Goal: Task Accomplishment & Management: Use online tool/utility

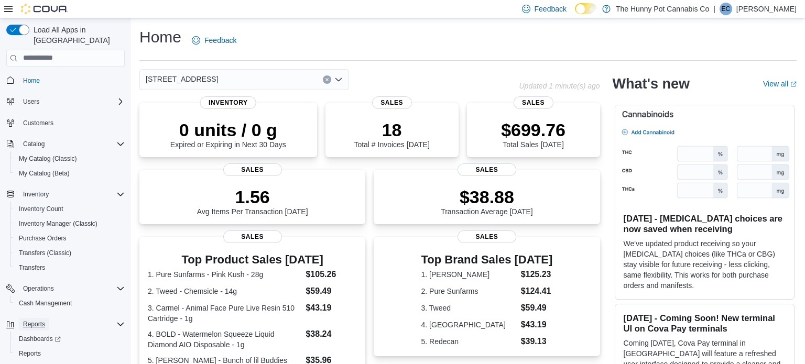
click at [35, 320] on span "Reports" at bounding box center [34, 324] width 22 height 8
click at [34, 350] on span "Reports" at bounding box center [30, 354] width 22 height 8
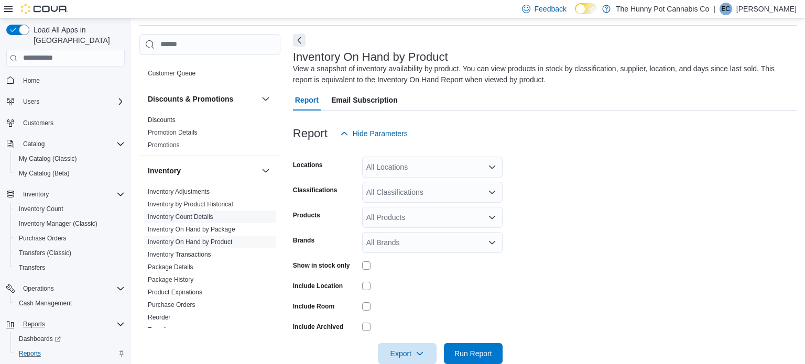
scroll to position [19, 0]
click at [226, 239] on link "Inventory On Hand by Product" at bounding box center [190, 240] width 84 height 7
click at [395, 169] on div "All Locations" at bounding box center [432, 167] width 140 height 21
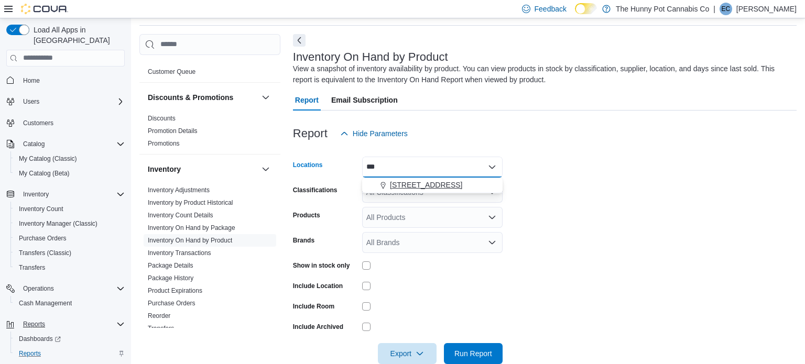
type input "***"
click at [413, 182] on span "[STREET_ADDRESS]" at bounding box center [426, 185] width 72 height 10
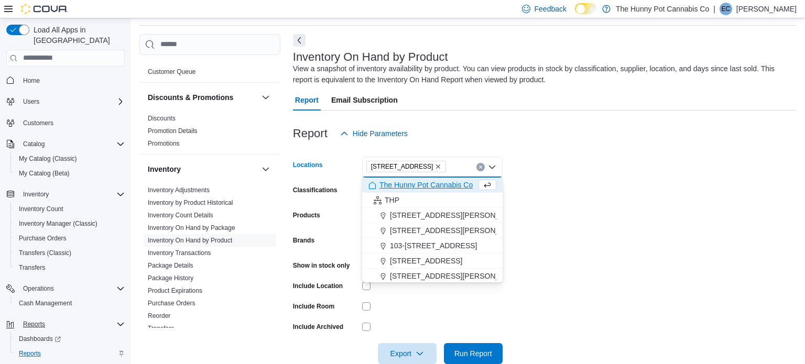
click at [577, 224] on form "Locations [STREET_ADDRESS] Selected. [STREET_ADDRESS] Press Backspace to delete…" at bounding box center [545, 254] width 504 height 220
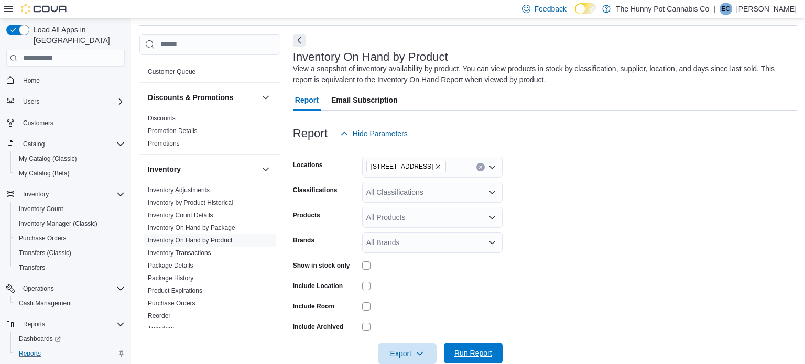
click at [483, 355] on span "Run Report" at bounding box center [473, 353] width 38 height 10
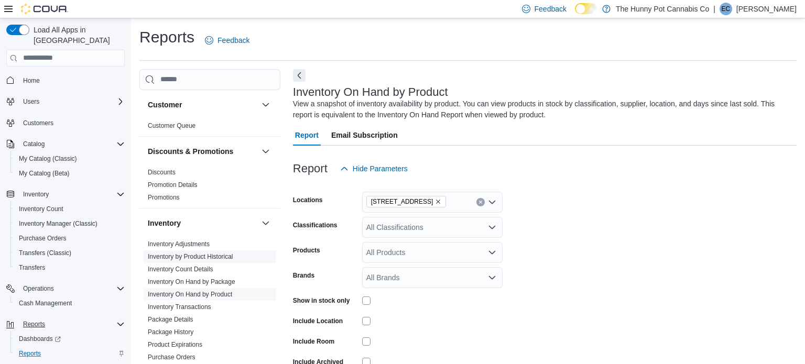
click at [233, 252] on span "Inventory by Product Historical" at bounding box center [210, 257] width 133 height 13
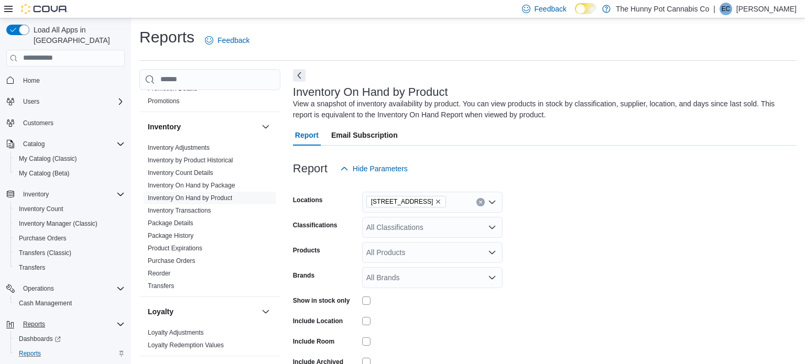
scroll to position [91, 0]
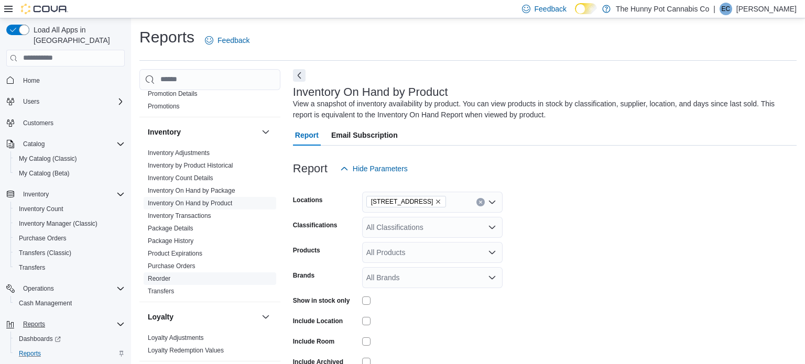
click at [155, 278] on link "Reorder" at bounding box center [159, 278] width 23 height 7
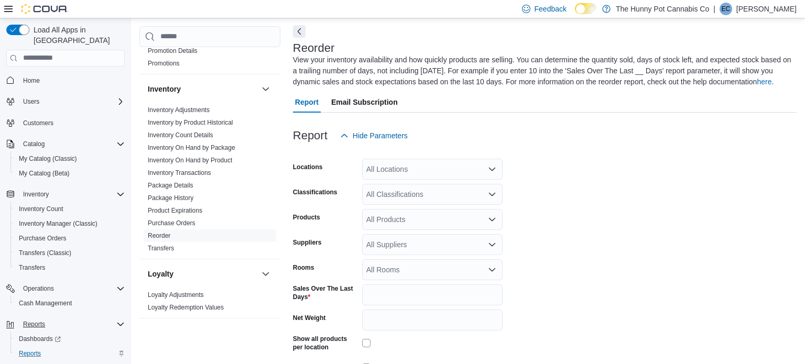
scroll to position [46, 0]
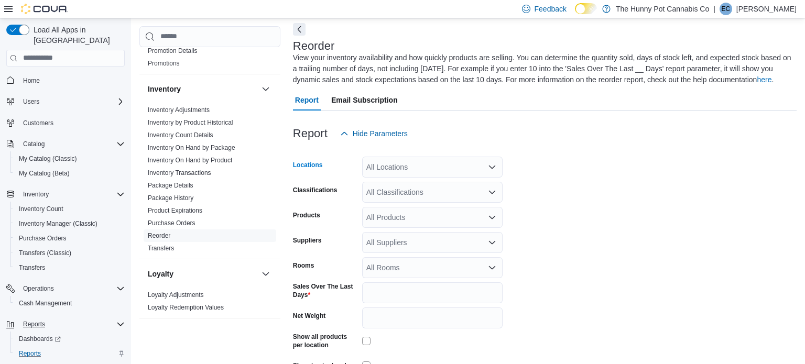
click at [411, 168] on div "All Locations" at bounding box center [432, 167] width 140 height 21
type input "***"
click at [443, 183] on span "[STREET_ADDRESS]" at bounding box center [426, 185] width 72 height 10
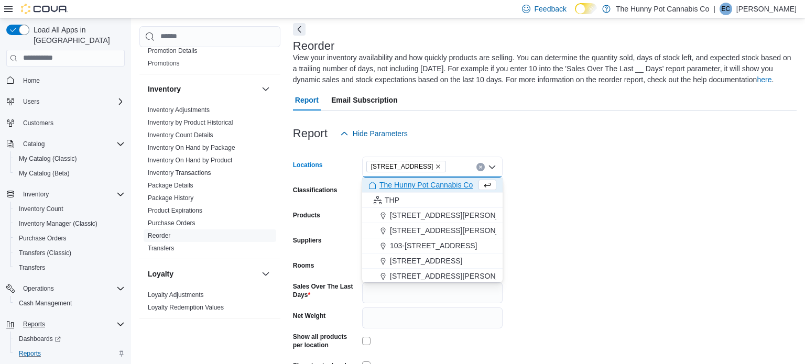
click at [593, 233] on form "Locations [STREET_ADDRESS] Selected. [STREET_ADDRESS] Press Backspace to delete…" at bounding box center [545, 273] width 504 height 259
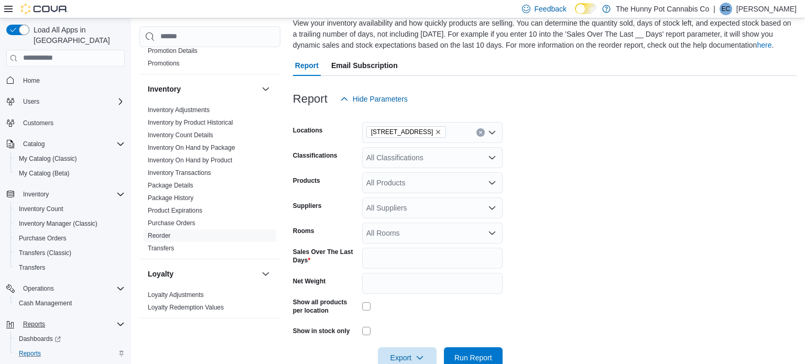
scroll to position [105, 0]
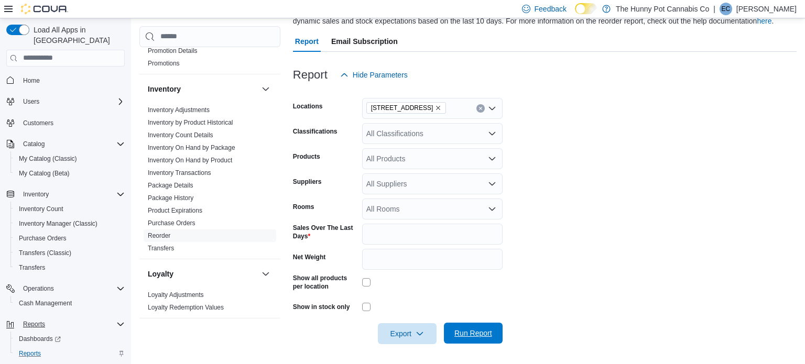
click at [465, 334] on span "Run Report" at bounding box center [473, 333] width 38 height 10
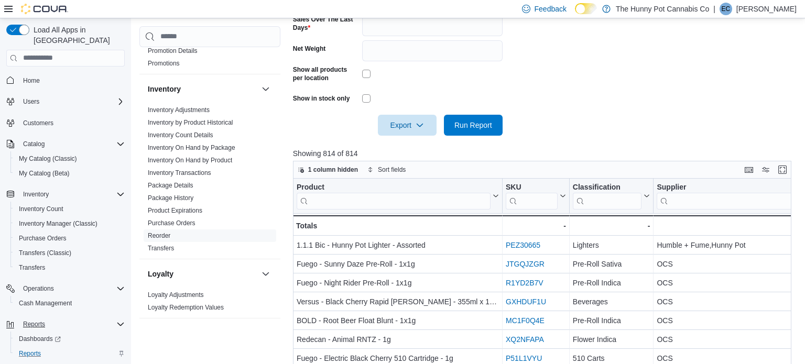
scroll to position [318, 0]
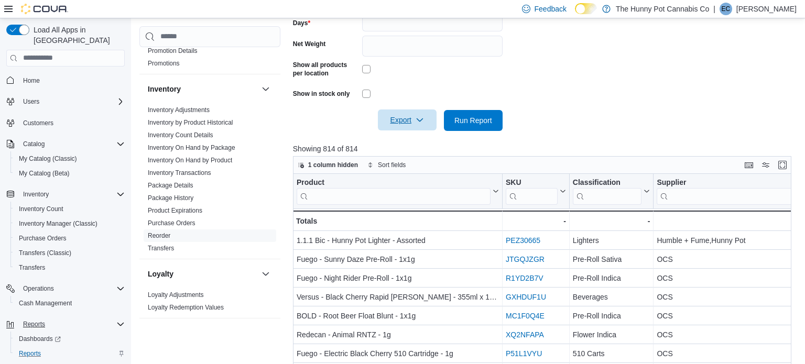
click at [409, 121] on span "Export" at bounding box center [407, 120] width 46 height 21
click at [419, 137] on span "Export to Excel" at bounding box center [408, 141] width 47 height 8
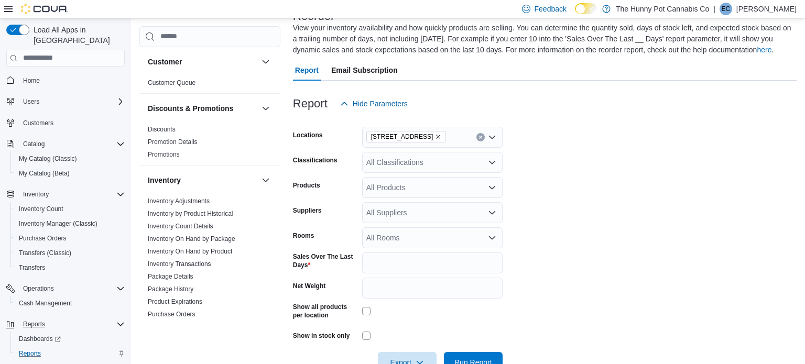
scroll to position [77, 0]
click at [203, 250] on link "Inventory On Hand by Product" at bounding box center [190, 251] width 84 height 7
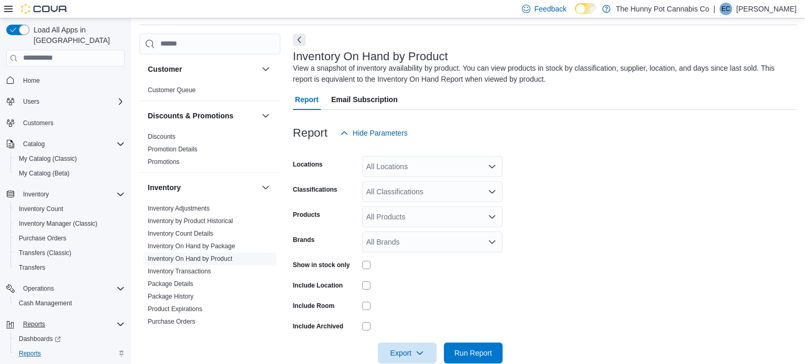
scroll to position [35, 0]
click at [400, 224] on div "All Products" at bounding box center [432, 217] width 140 height 21
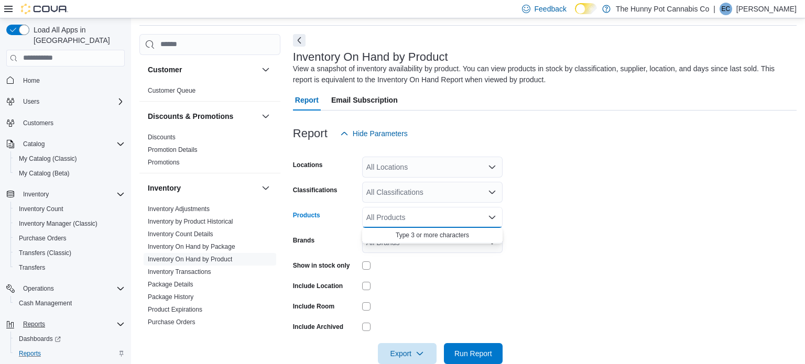
click at [541, 205] on form "Locations All Locations Classifications All Classifications Products All Produc…" at bounding box center [545, 254] width 504 height 220
click at [442, 170] on div "All Locations" at bounding box center [432, 167] width 140 height 21
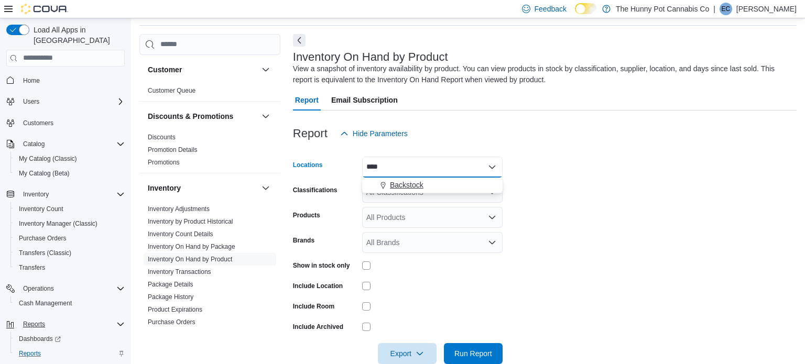
type input "****"
click at [416, 184] on span "Backstock" at bounding box center [407, 185] width 34 height 10
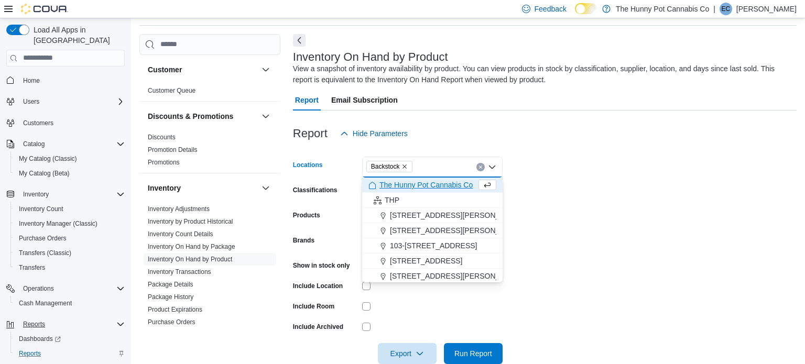
click at [620, 184] on form "Locations Backstock Combo box. Selected. [GEOGRAPHIC_DATA]. Press Backspace to …" at bounding box center [545, 254] width 504 height 220
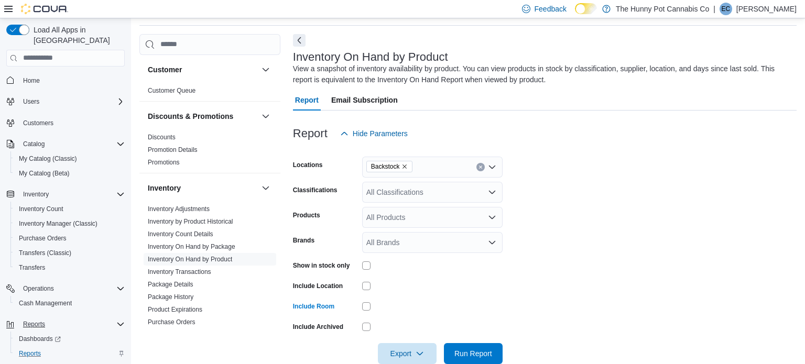
click at [534, 268] on form "Locations Backstock Classifications All Classifications Products All Products B…" at bounding box center [545, 254] width 504 height 220
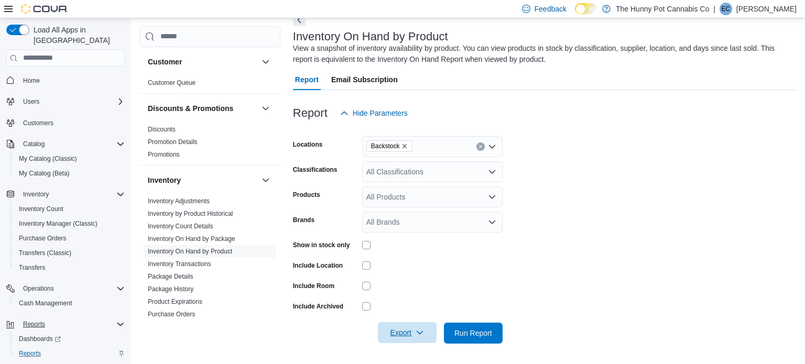
click at [413, 327] on span "Export" at bounding box center [407, 332] width 46 height 21
click at [406, 272] on span "Export to Excel" at bounding box center [408, 269] width 47 height 8
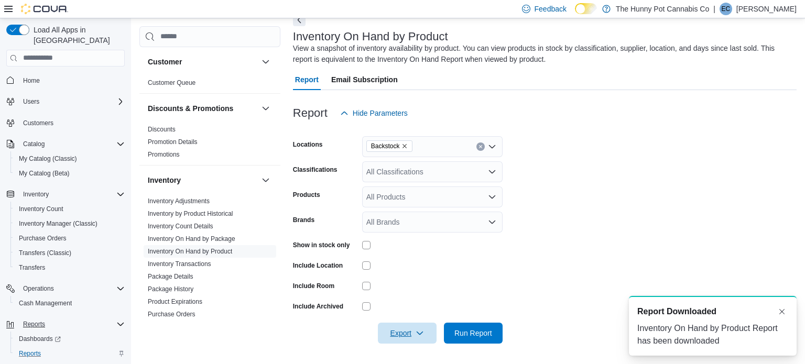
scroll to position [0, 0]
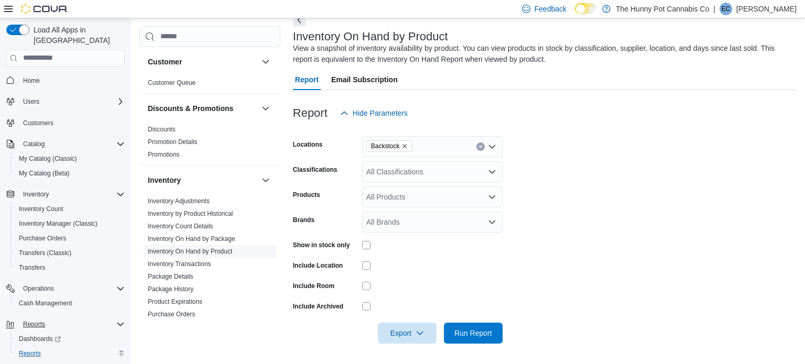
click at [226, 248] on link "Inventory On Hand by Product" at bounding box center [190, 251] width 84 height 7
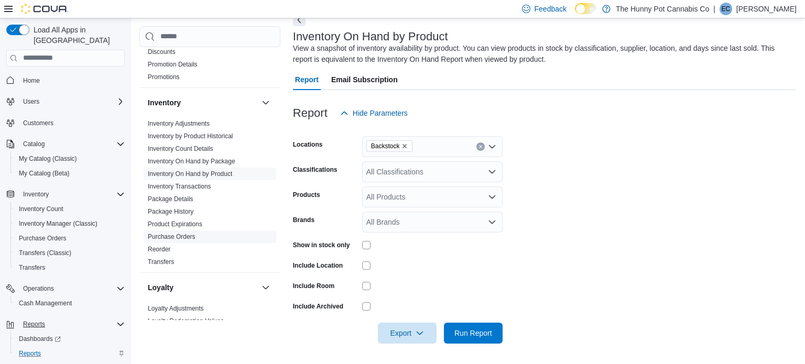
scroll to position [75, 0]
click at [157, 251] on link "Reorder" at bounding box center [159, 251] width 23 height 7
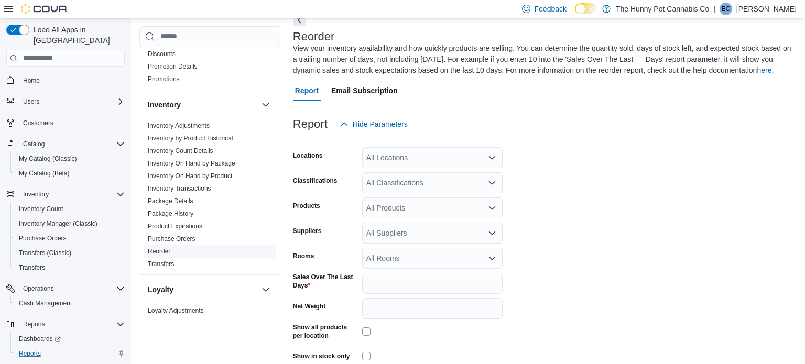
scroll to position [46, 0]
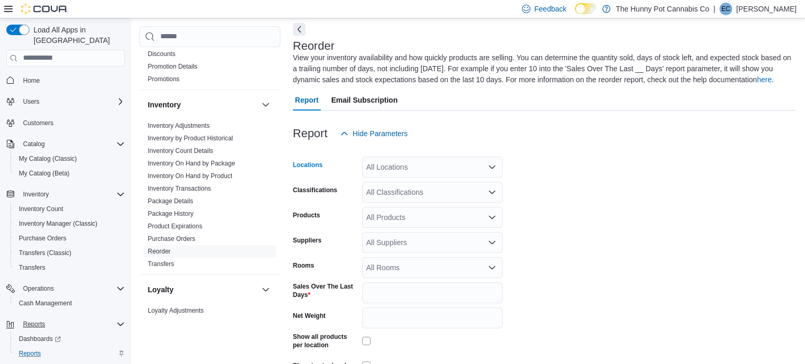
click at [391, 159] on div "All Locations" at bounding box center [432, 167] width 140 height 21
type input "***"
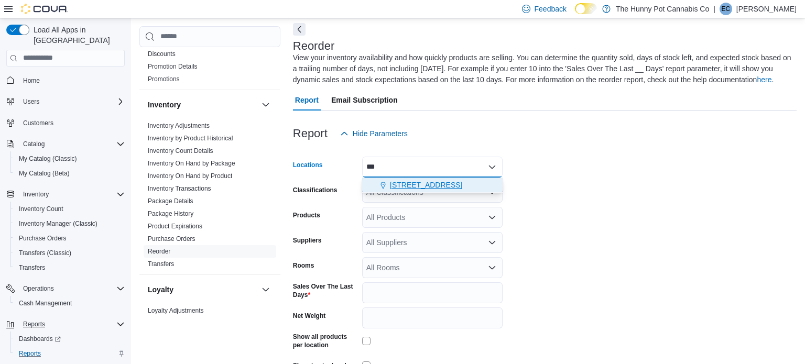
click at [418, 184] on span "[STREET_ADDRESS]" at bounding box center [426, 185] width 72 height 10
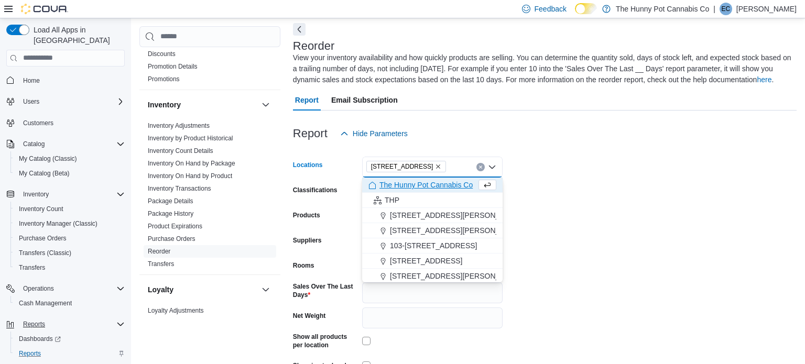
click at [578, 219] on form "Locations [STREET_ADDRESS] Selected. [STREET_ADDRESS] Press Backspace to delete…" at bounding box center [545, 273] width 504 height 259
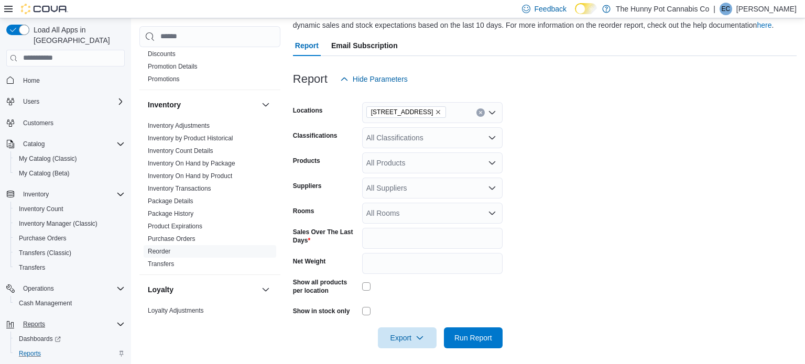
scroll to position [105, 0]
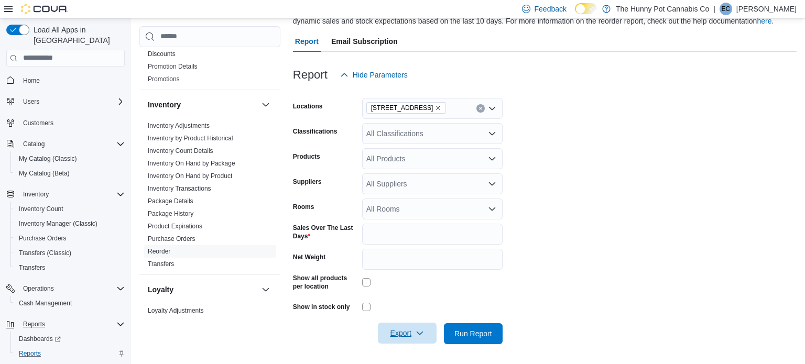
click at [417, 339] on span "Export" at bounding box center [407, 333] width 46 height 21
click at [430, 268] on span "Export to Excel" at bounding box center [408, 269] width 47 height 8
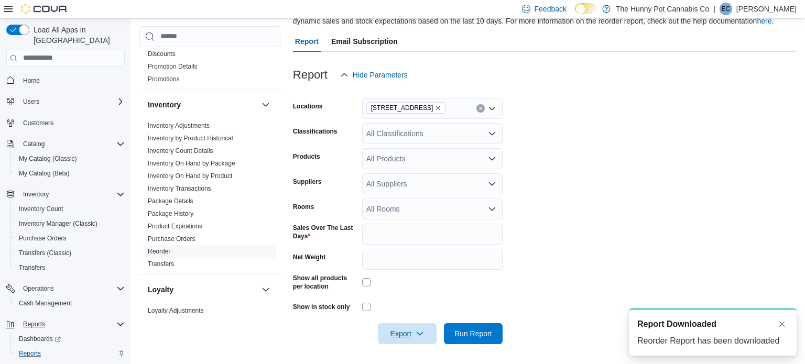
scroll to position [0, 0]
click at [474, 330] on span "Run Report" at bounding box center [473, 334] width 38 height 10
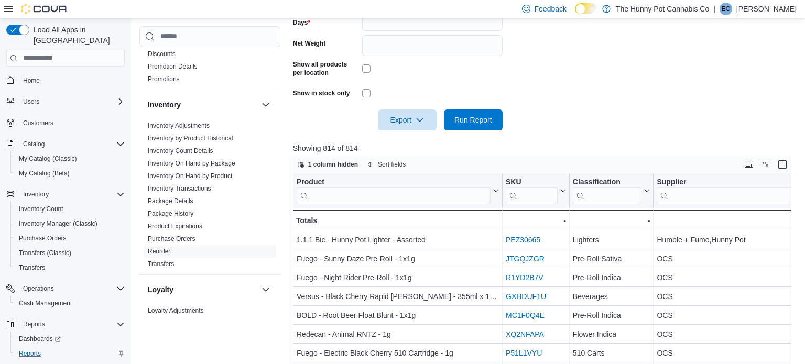
scroll to position [319, 0]
click at [416, 117] on icon "button" at bounding box center [420, 119] width 8 height 8
click at [417, 139] on span "Export to Excel" at bounding box center [408, 140] width 47 height 8
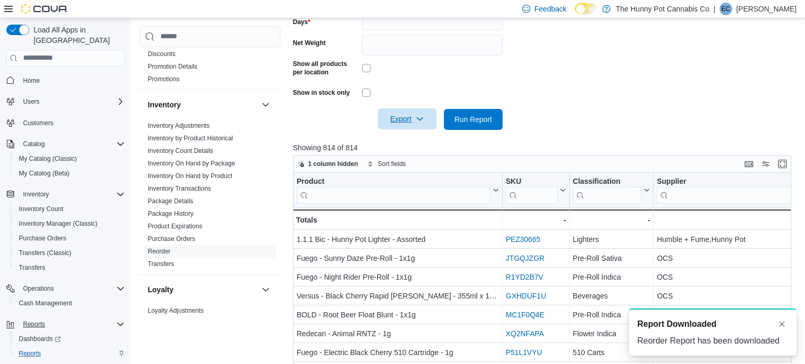
scroll to position [0, 0]
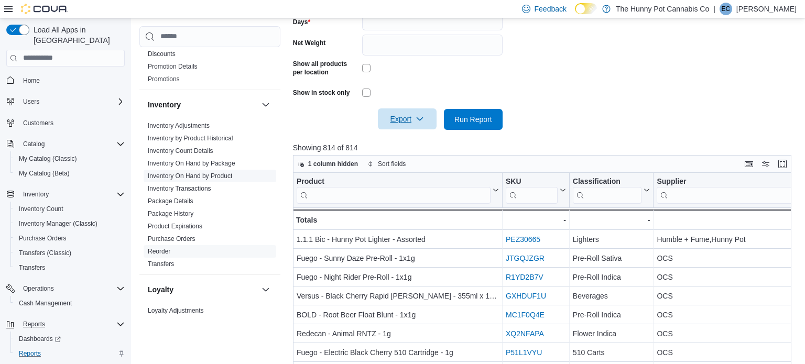
click at [222, 174] on link "Inventory On Hand by Product" at bounding box center [190, 175] width 84 height 7
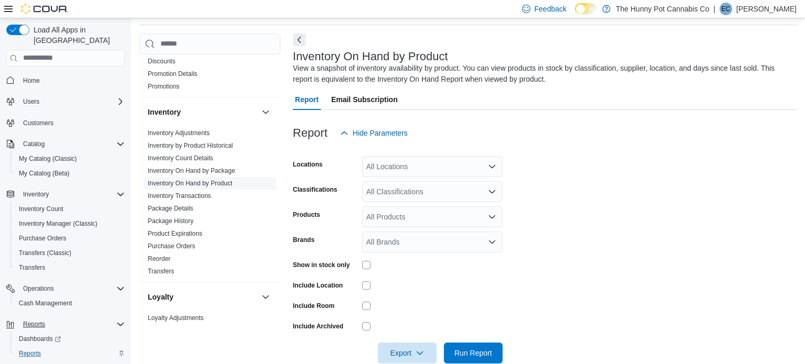
scroll to position [35, 0]
click at [428, 164] on div "All Locations" at bounding box center [432, 167] width 140 height 21
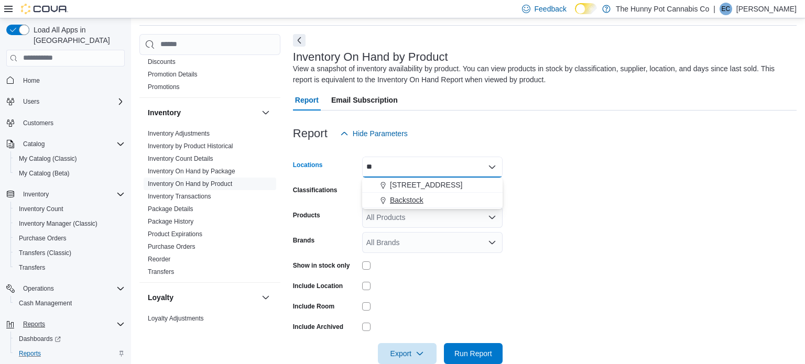
type input "**"
click at [427, 199] on div "Backstock" at bounding box center [433, 200] width 128 height 10
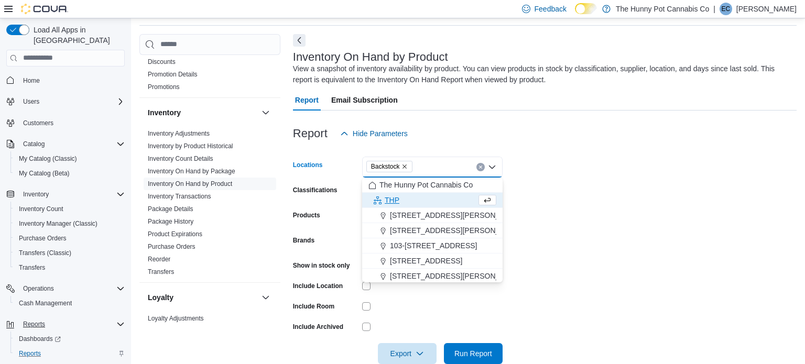
click at [646, 174] on form "Locations Backstock Combo box. Selected. [GEOGRAPHIC_DATA]. Press Backspace to …" at bounding box center [545, 254] width 504 height 220
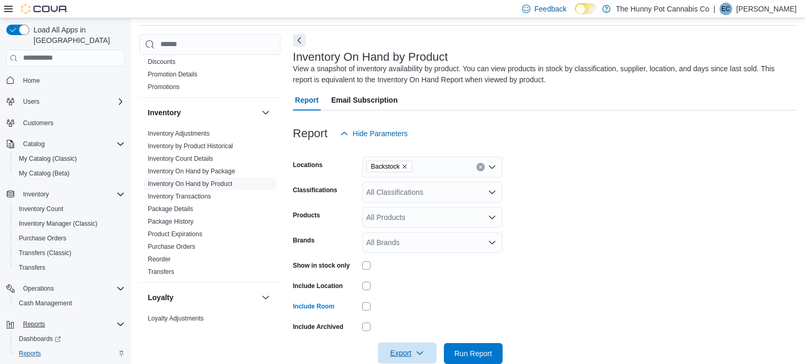
click at [413, 348] on span "Export" at bounding box center [407, 353] width 46 height 21
click at [405, 292] on span "Export to Excel" at bounding box center [408, 289] width 47 height 8
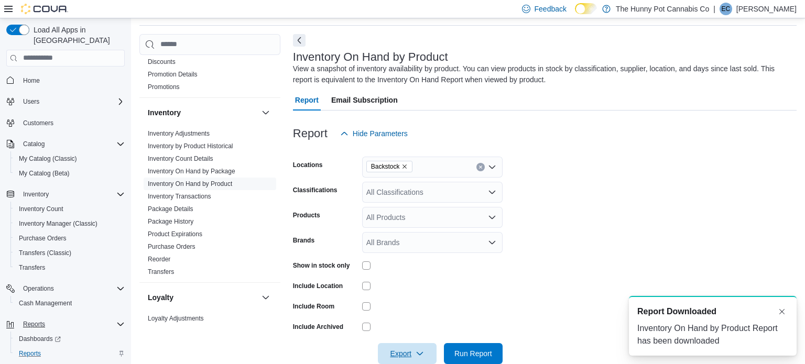
scroll to position [0, 0]
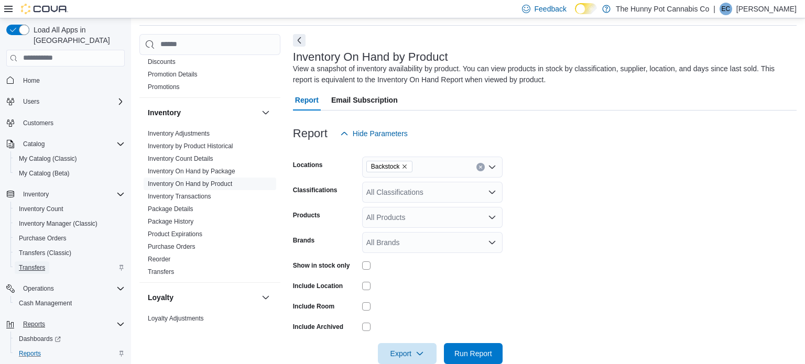
click at [36, 264] on span "Transfers" at bounding box center [32, 268] width 26 height 8
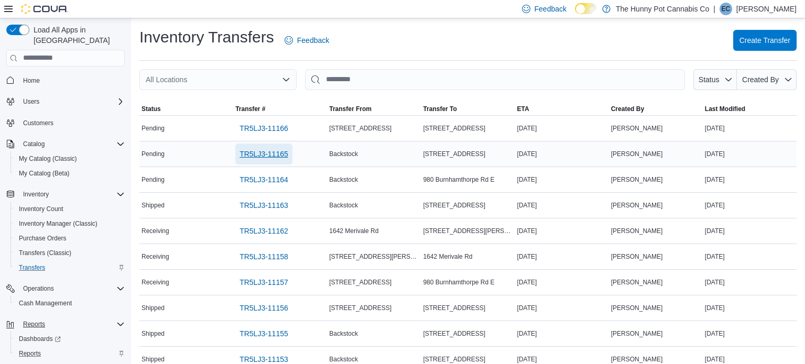
click at [254, 152] on span "TR5LJ3-11165" at bounding box center [264, 154] width 49 height 10
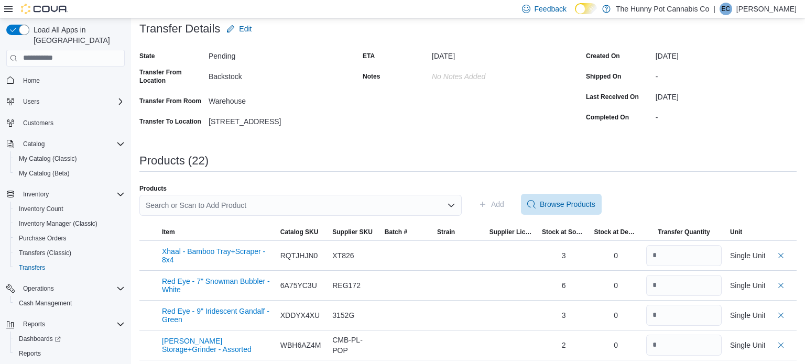
scroll to position [61, 0]
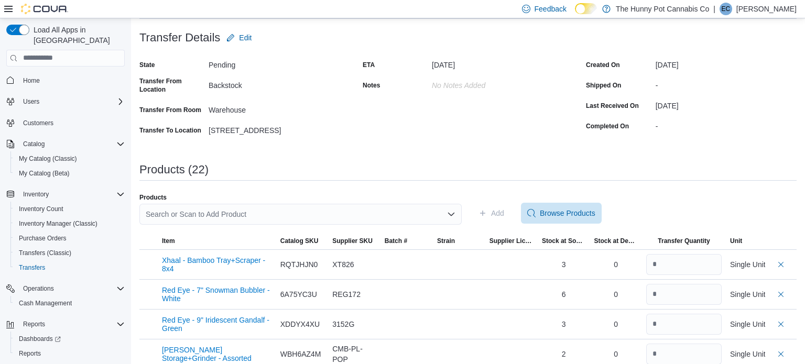
click at [345, 220] on div "Search or Scan to Add Product" at bounding box center [300, 214] width 322 height 21
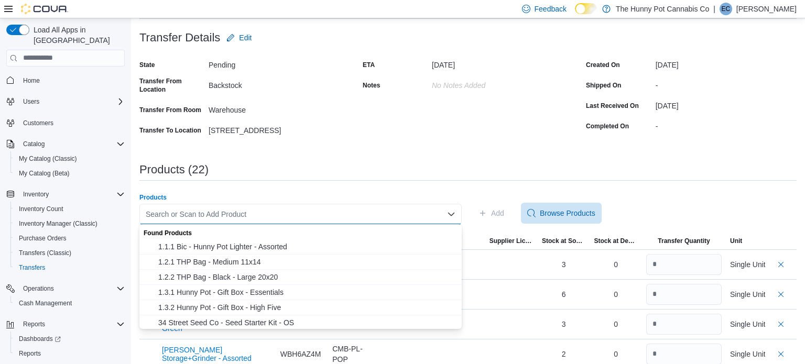
paste input "********"
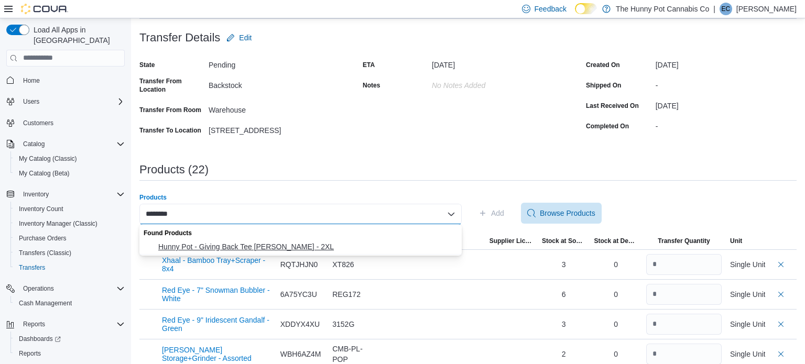
type input "********"
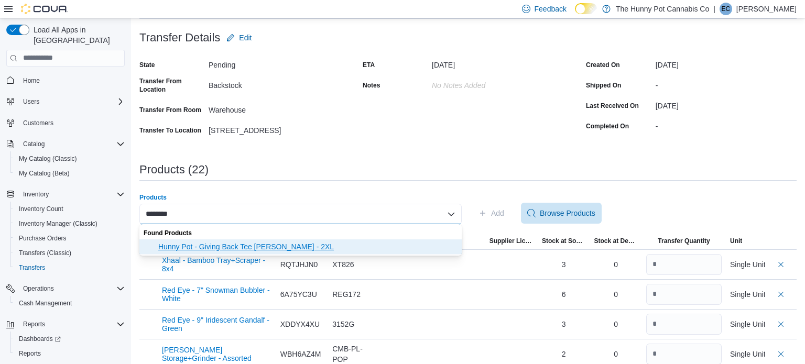
click at [243, 244] on span "Hunny Pot - Giving Back Tee Kelly Green - 2XL" at bounding box center [306, 247] width 297 height 10
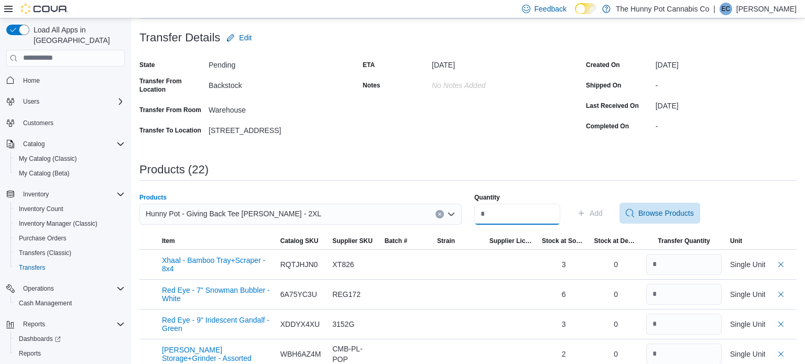
click at [515, 214] on input "Quantity" at bounding box center [517, 214] width 86 height 21
type input "*"
click at [603, 215] on span "Add" at bounding box center [596, 213] width 13 height 10
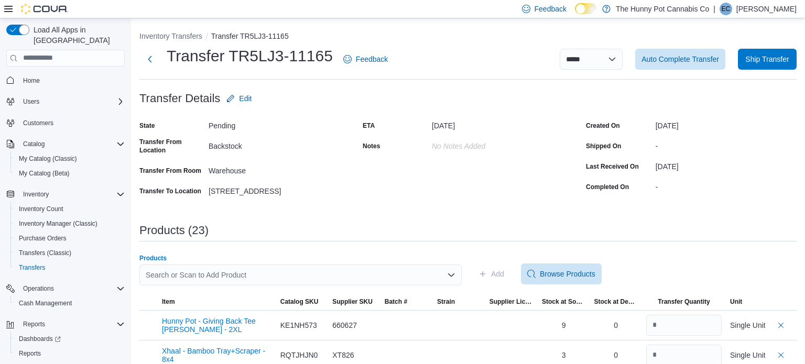
click at [317, 274] on div "Search or Scan to Add Product" at bounding box center [300, 275] width 322 height 21
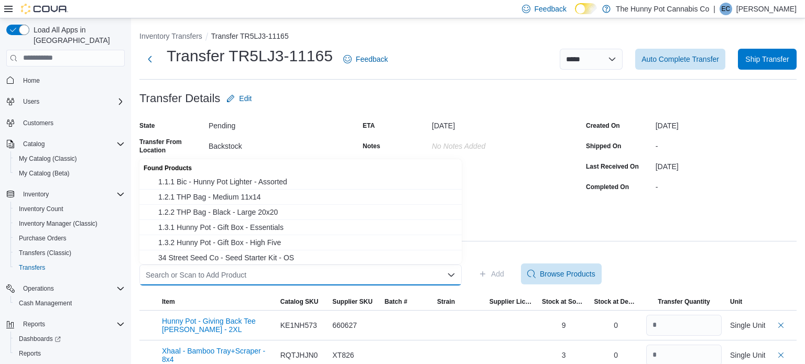
paste input "********"
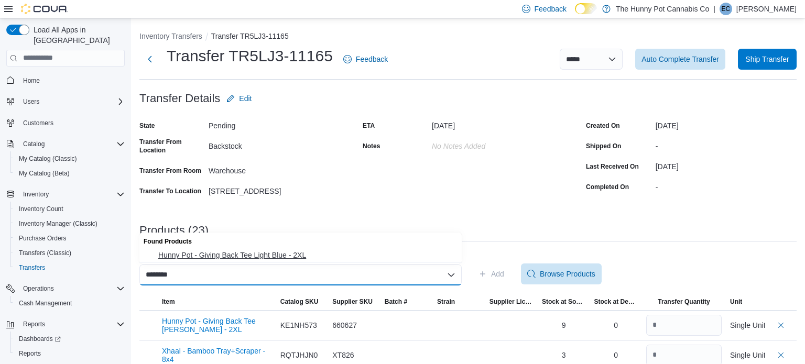
type input "********"
click at [196, 253] on span "Hunny Pot - Giving Back Tee Light Blue - 2XL" at bounding box center [306, 255] width 297 height 10
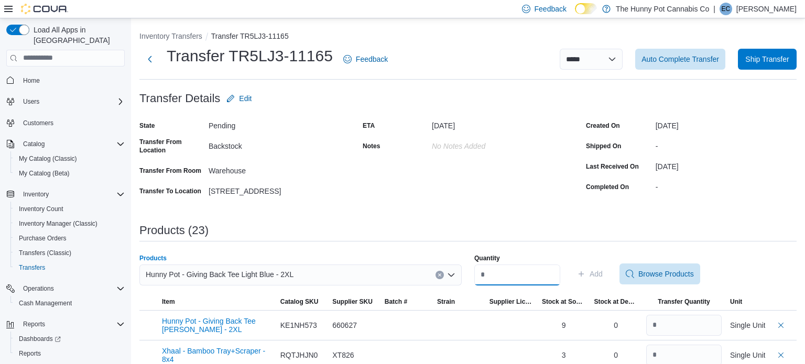
click at [524, 269] on input "Quantity" at bounding box center [517, 275] width 86 height 21
type input "*"
click at [603, 275] on span "Add" at bounding box center [596, 274] width 13 height 10
